Goal: Transaction & Acquisition: Purchase product/service

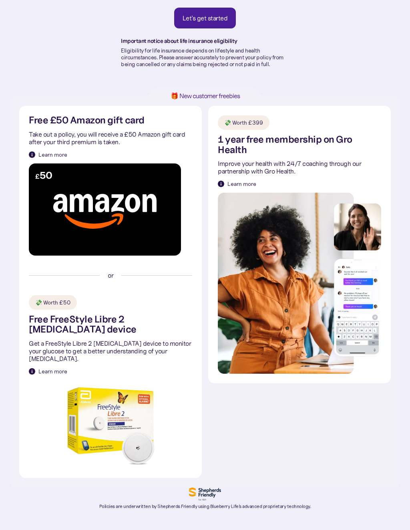
scroll to position [127, 0]
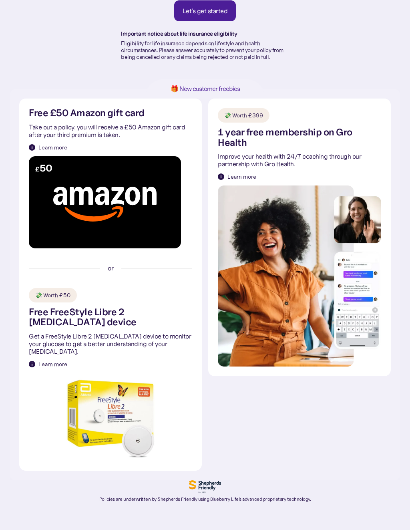
click at [46, 360] on div "Learn more" at bounding box center [52, 364] width 29 height 8
click at [32, 361] on img at bounding box center [32, 364] width 6 height 6
click at [48, 360] on div "Learn more" at bounding box center [52, 364] width 29 height 8
click at [170, 367] on div "💸 Worth £50 Free FreeStyle Libre 2 [MEDICAL_DATA] device Get a FreeStyle Libre …" at bounding box center [110, 374] width 163 height 173
click at [95, 373] on img at bounding box center [110, 417] width 88 height 88
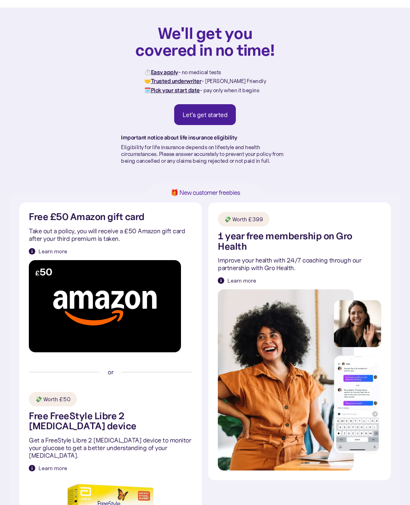
scroll to position [0, 0]
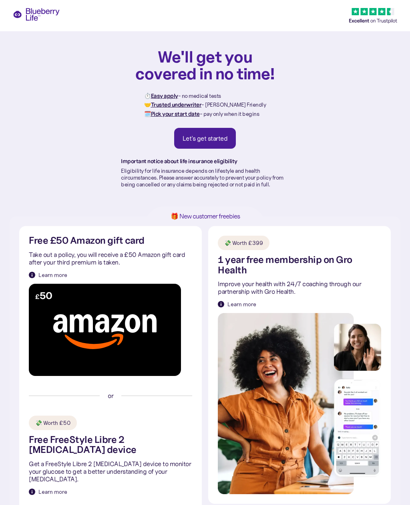
click at [219, 137] on div "Let's get started" at bounding box center [205, 138] width 45 height 8
